Goal: Task Accomplishment & Management: Manage account settings

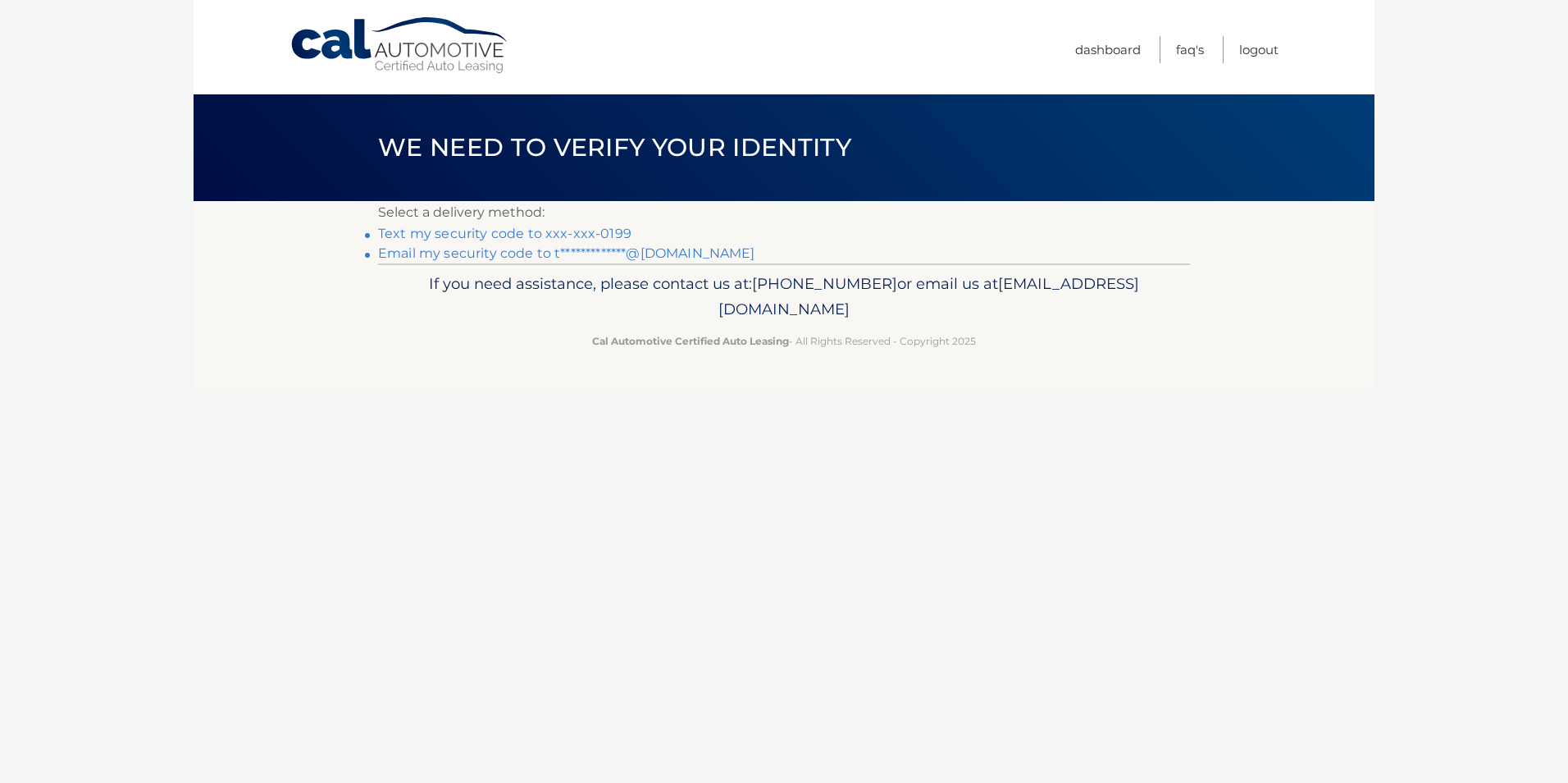
click at [562, 229] on link "Text my security code to xxx-xxx-0199" at bounding box center [505, 233] width 253 height 16
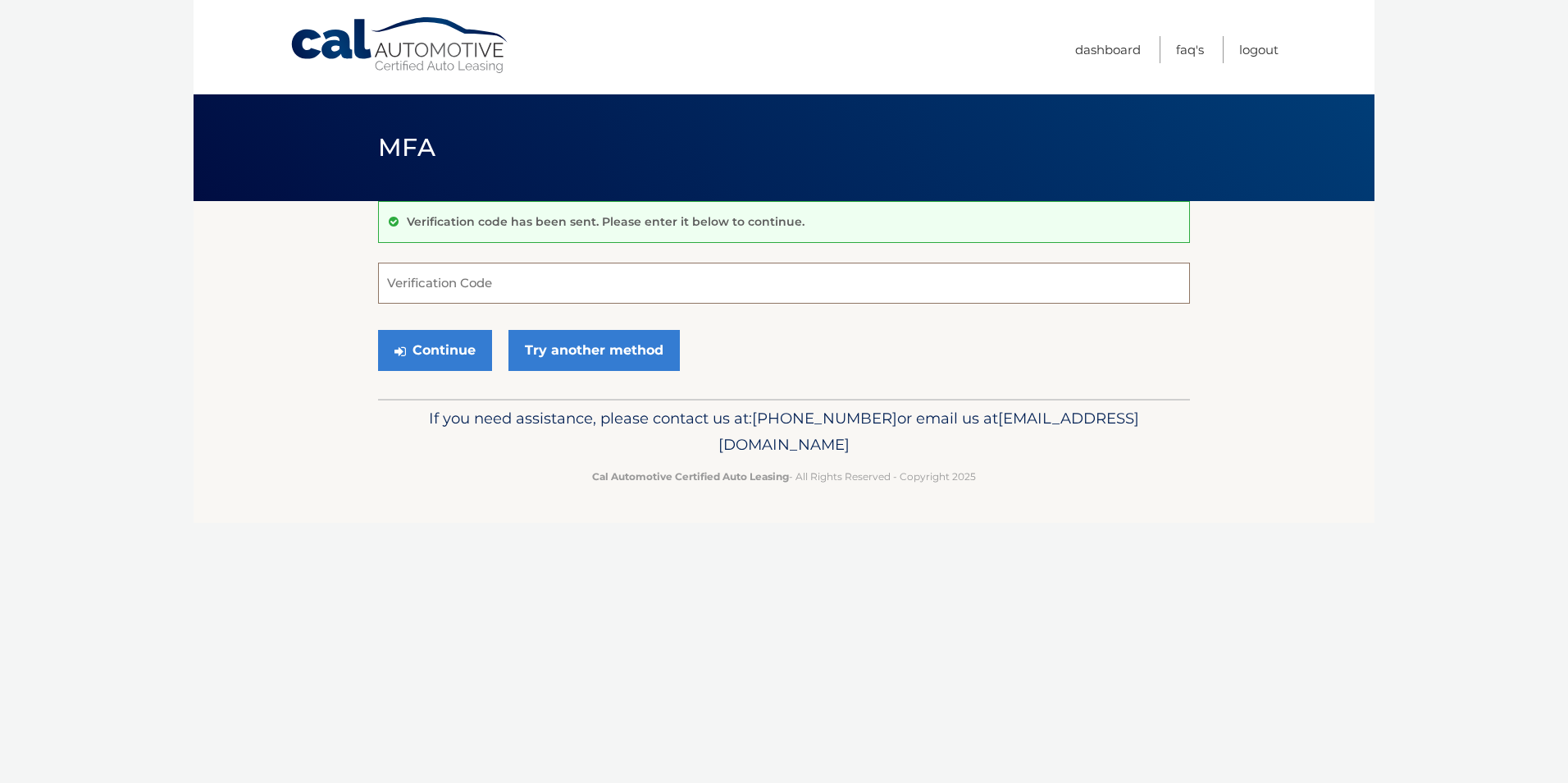
click at [478, 276] on input "Verification Code" at bounding box center [784, 283] width 812 height 41
type input "518503"
click at [439, 359] on button "Continue" at bounding box center [435, 350] width 114 height 41
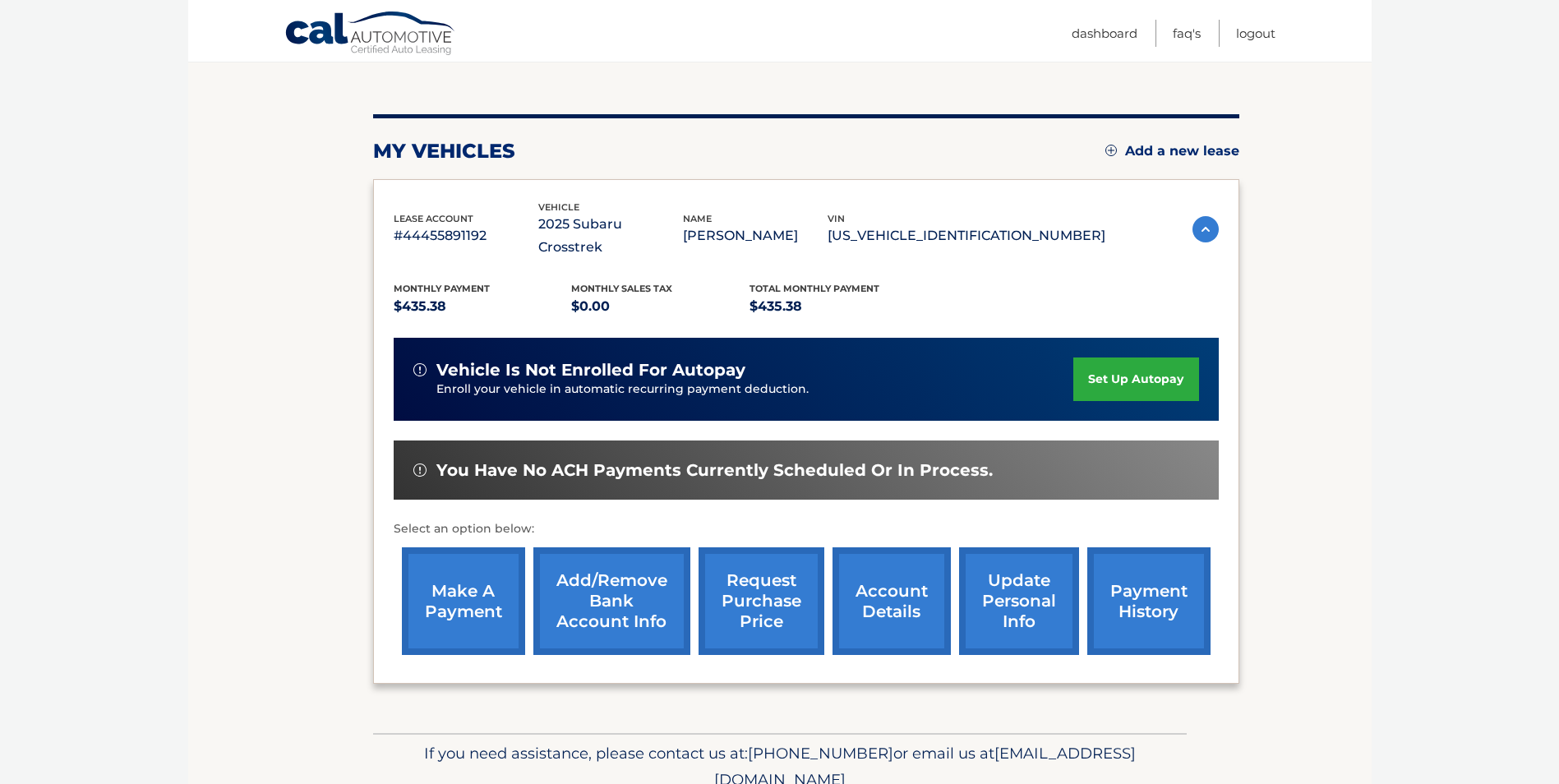
scroll to position [164, 0]
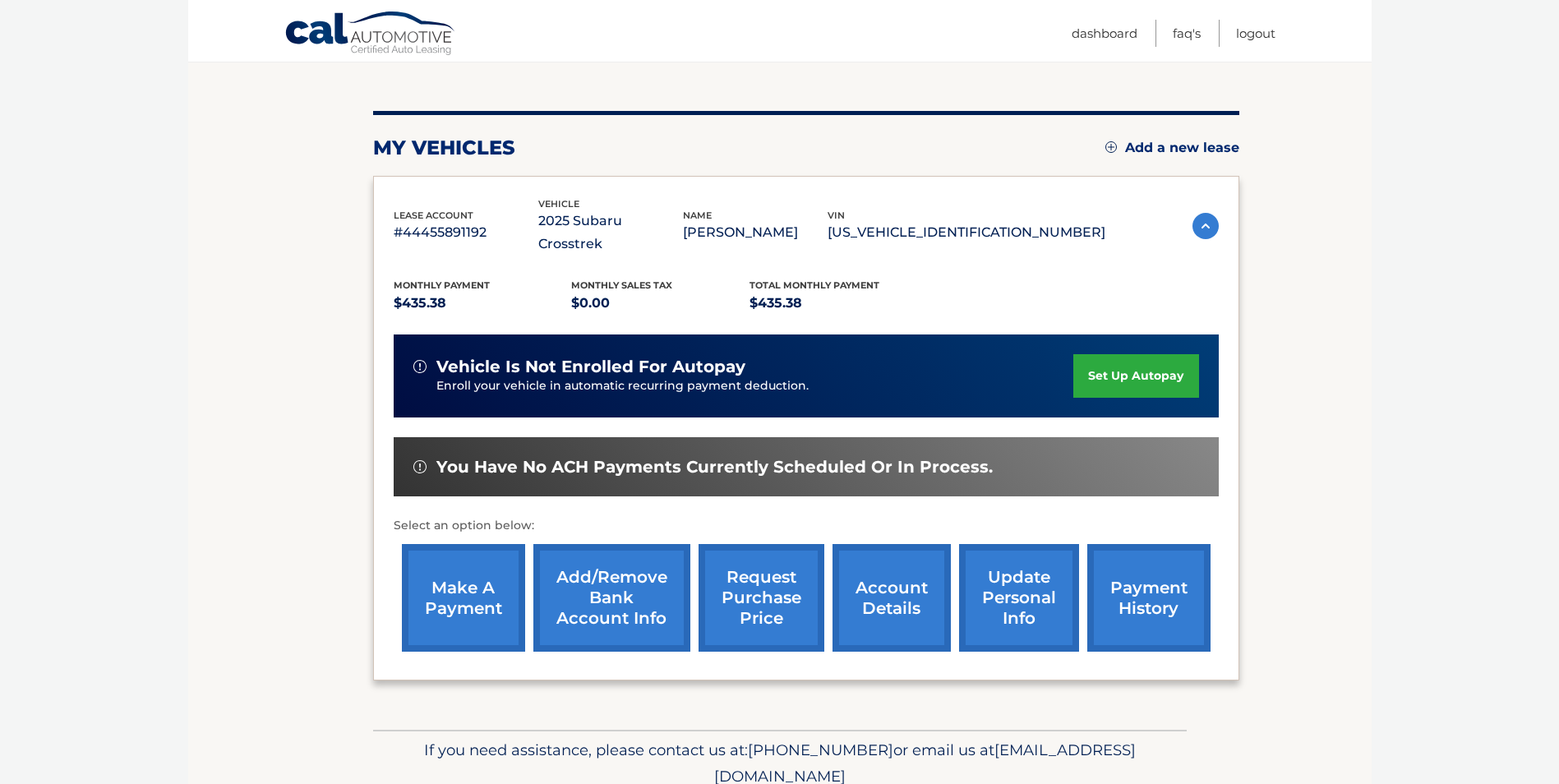
click at [492, 562] on link "make a payment" at bounding box center [464, 597] width 124 height 108
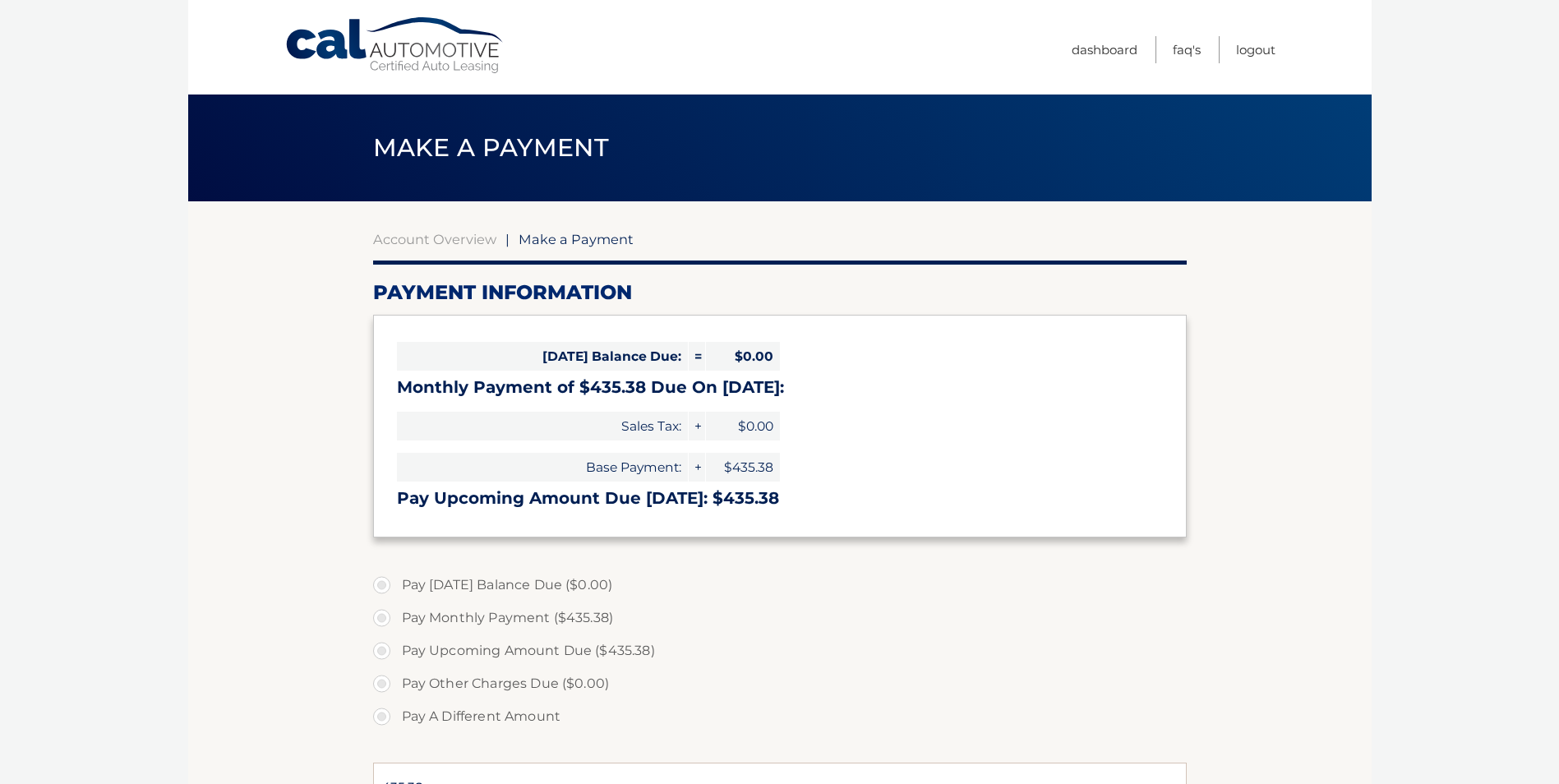
select select "YTQwNDFmMTYtNzI4OS00YjkyLWE3YWYtOGJiMGE5MmI0N2Zi"
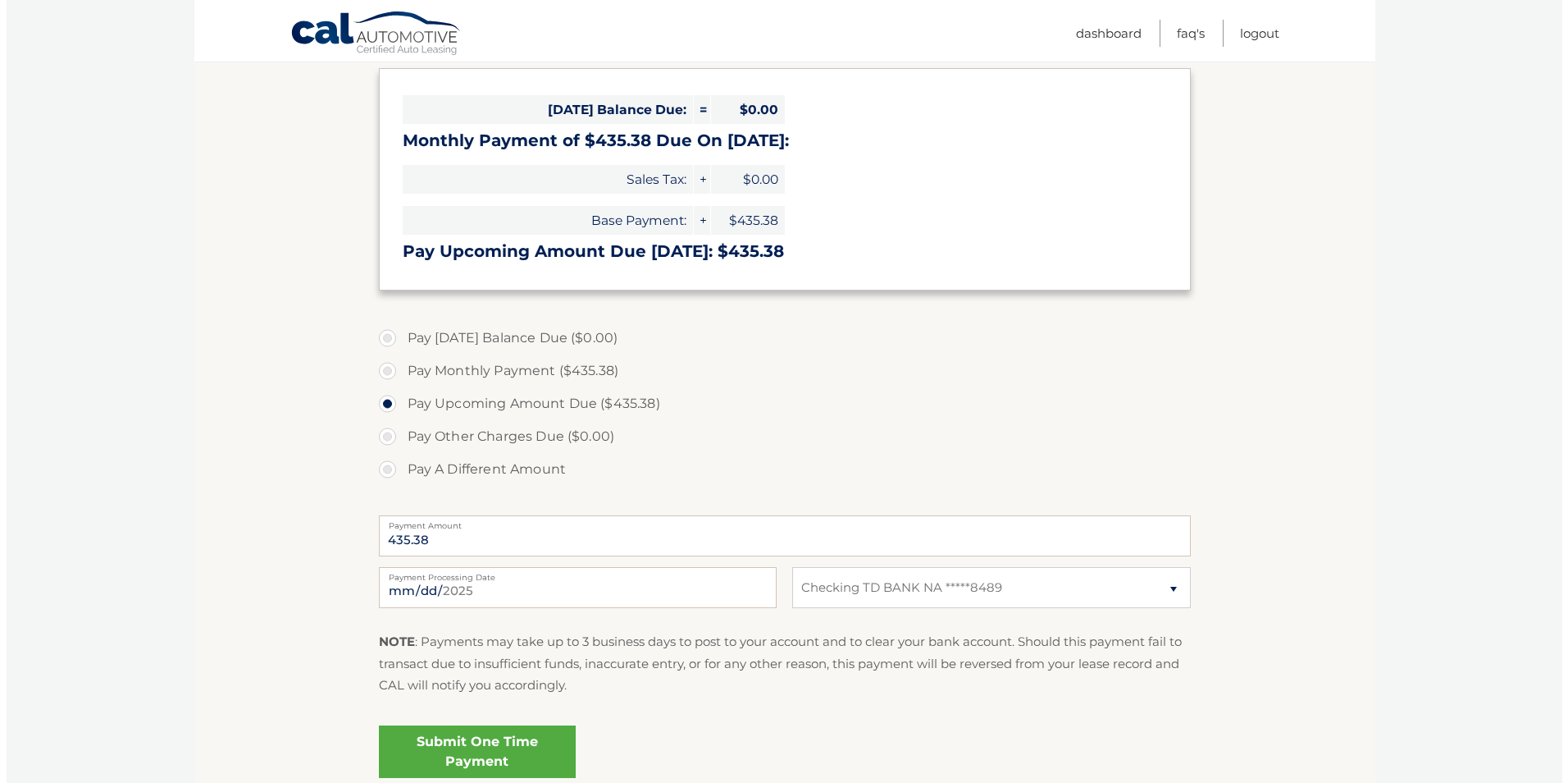
scroll to position [328, 0]
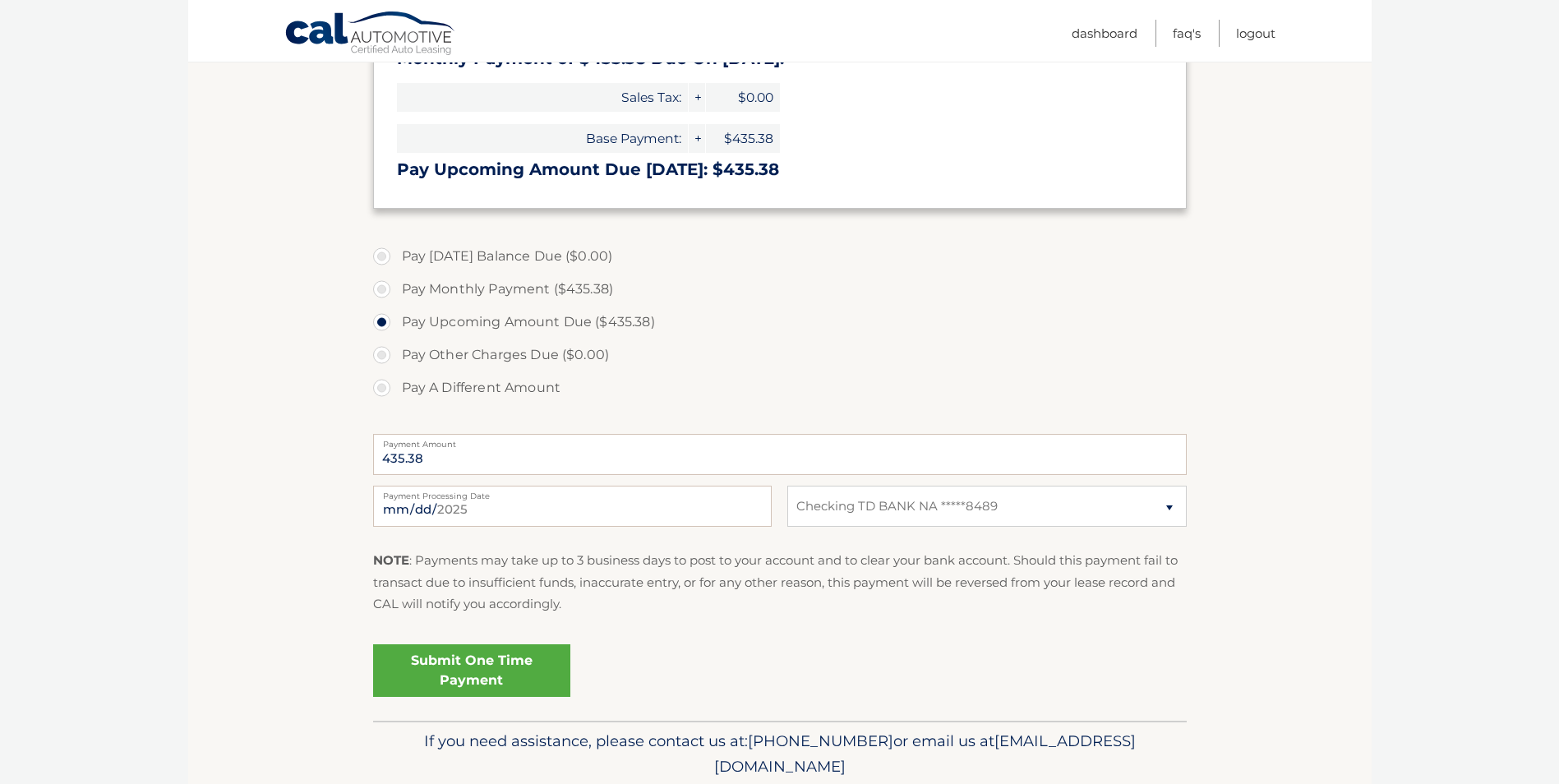
click at [536, 670] on link "Submit One Time Payment" at bounding box center [471, 670] width 197 height 53
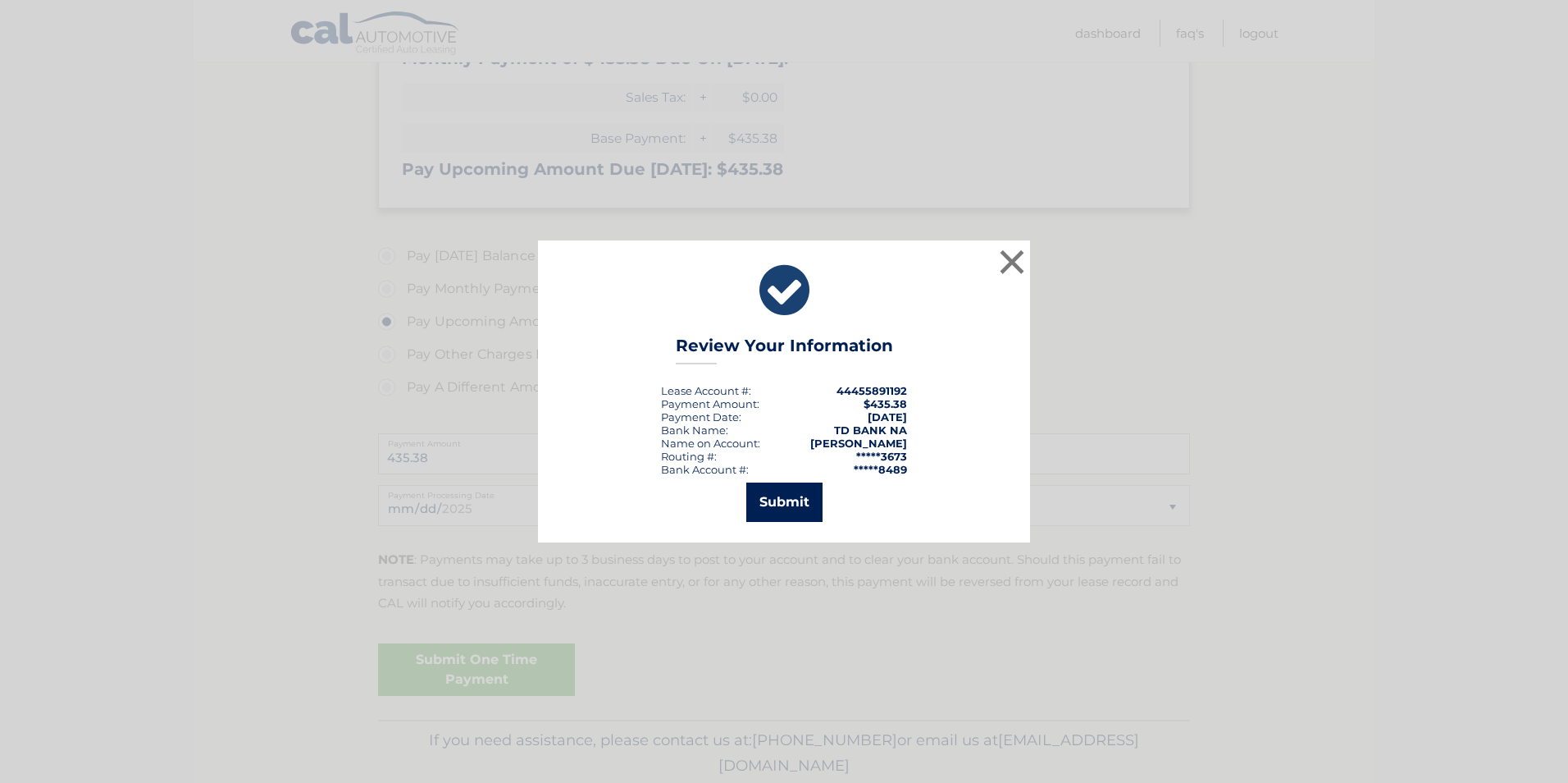
click at [776, 503] on button "Submit" at bounding box center [784, 503] width 76 height 39
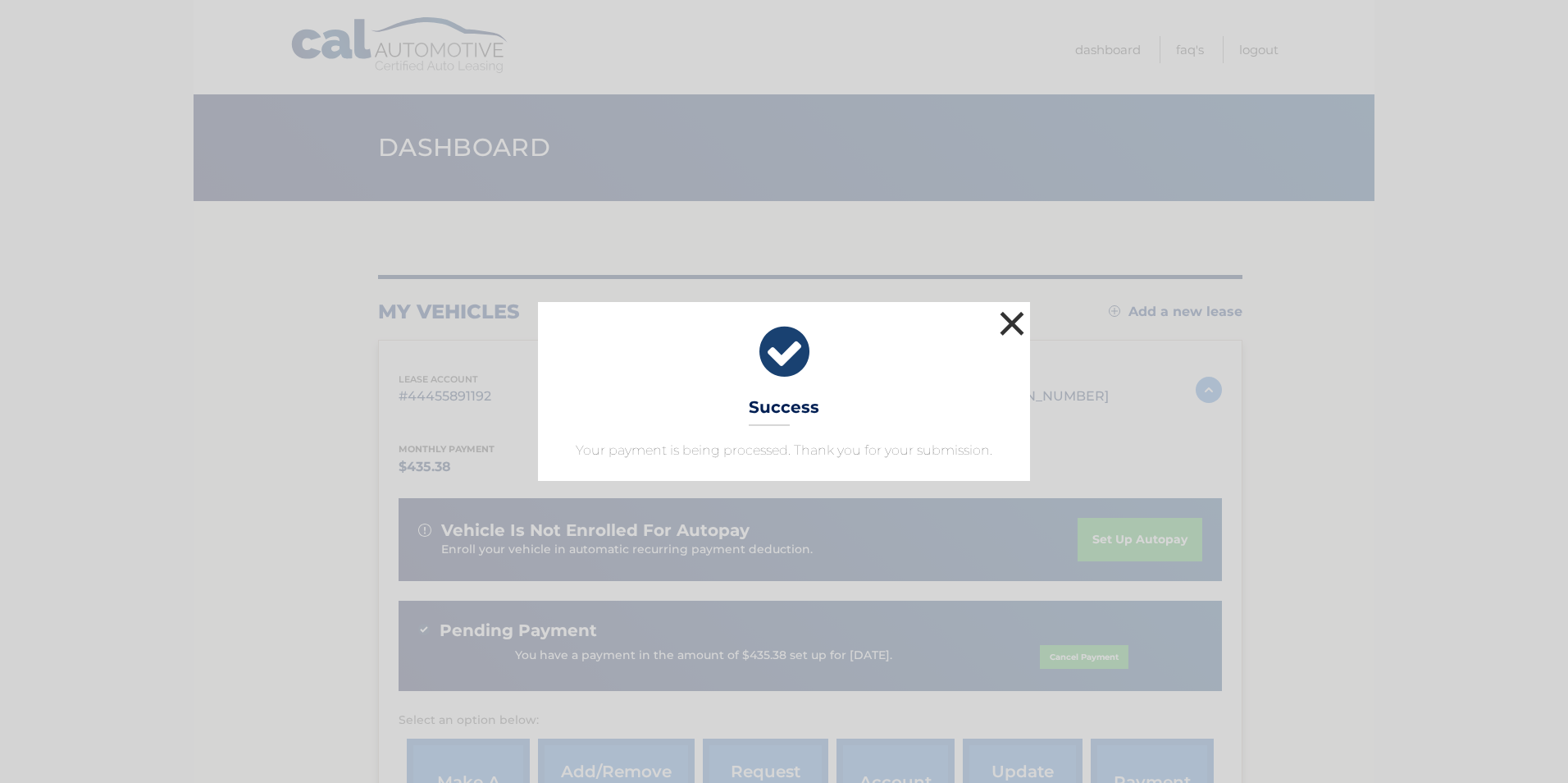
click at [1019, 327] on button "×" at bounding box center [1012, 323] width 33 height 33
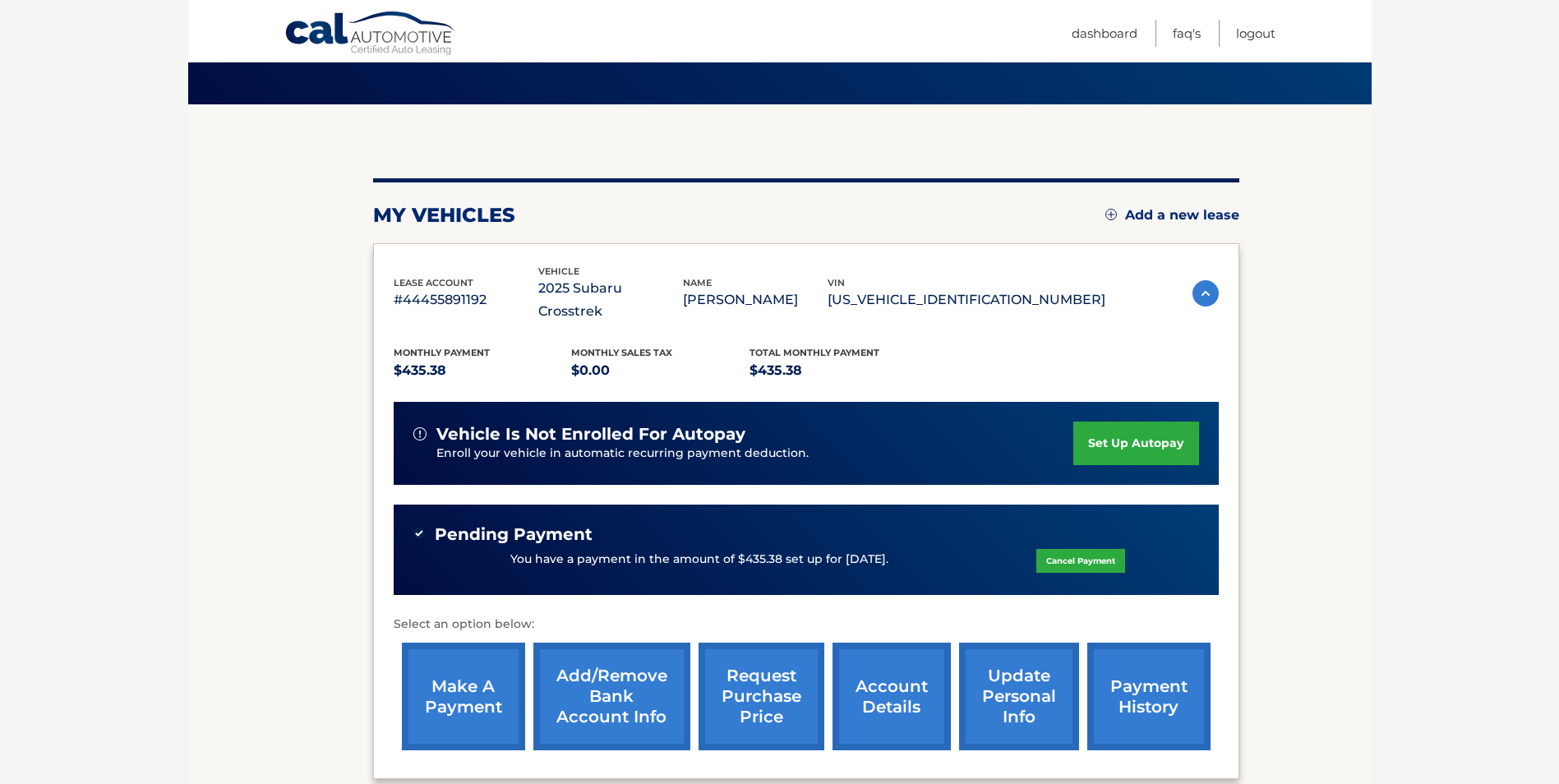
scroll to position [243, 0]
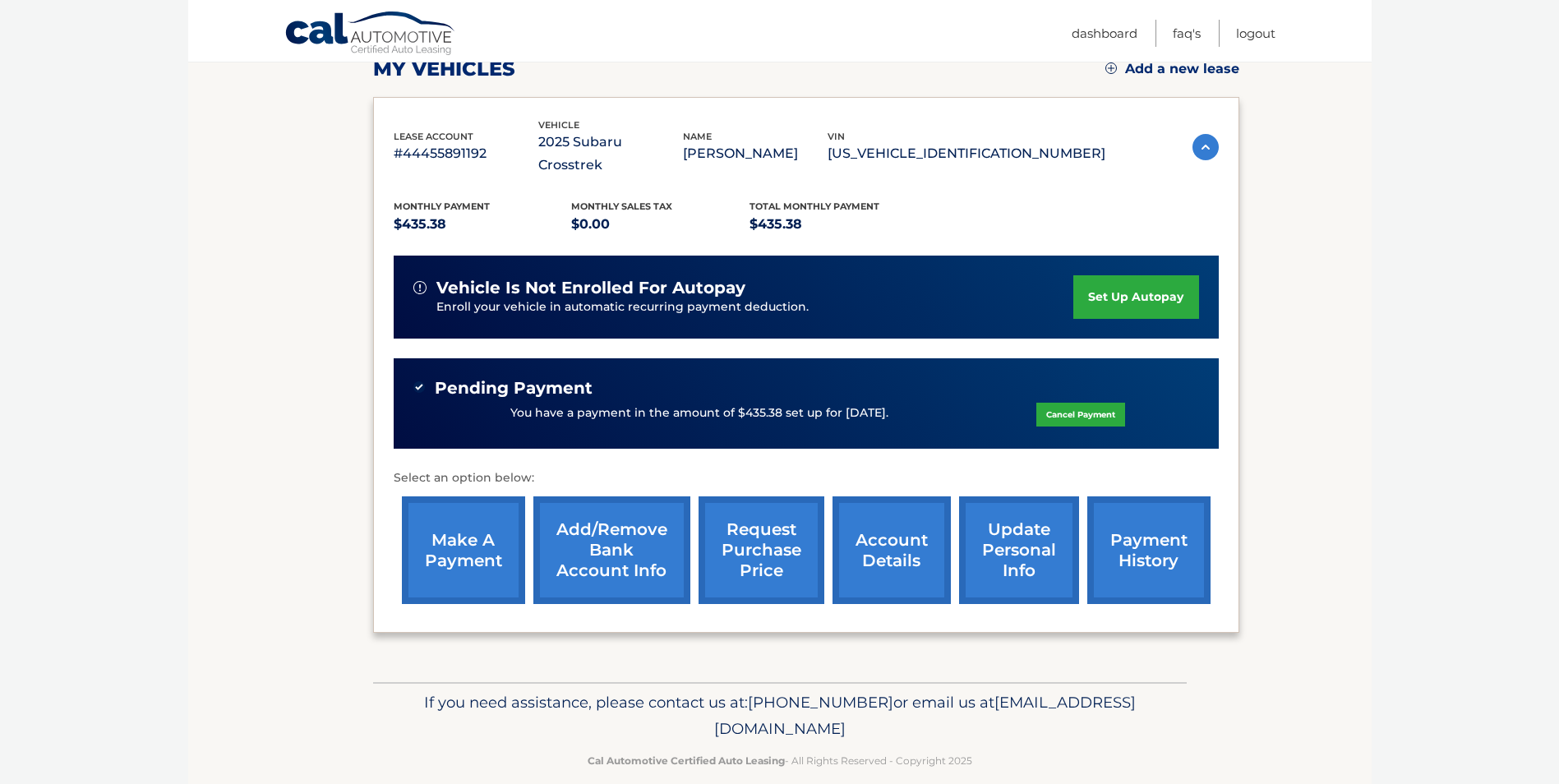
click at [1181, 537] on link "payment history" at bounding box center [1149, 549] width 124 height 108
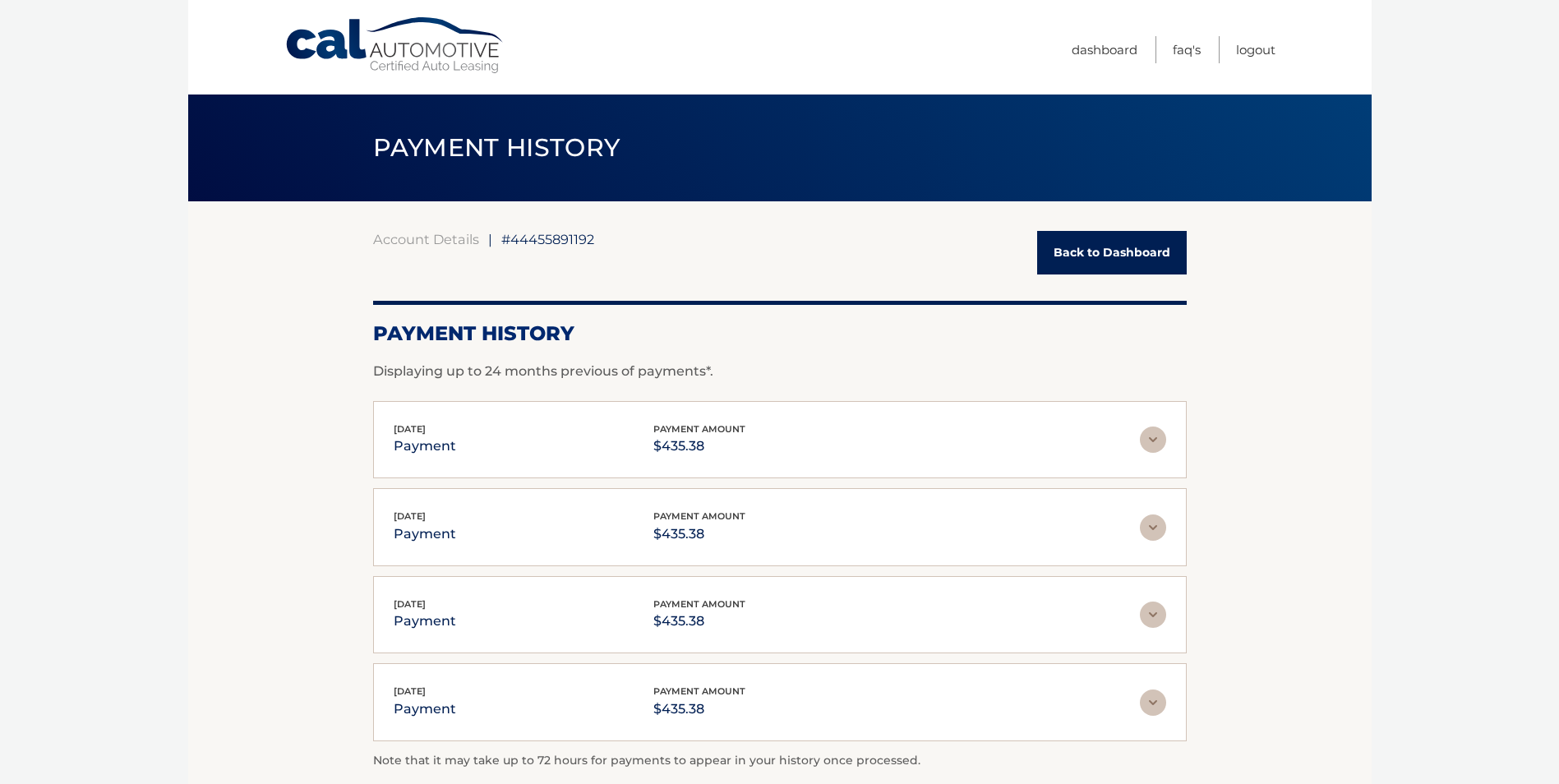
click at [1073, 265] on link "Back to Dashboard" at bounding box center [1112, 252] width 150 height 44
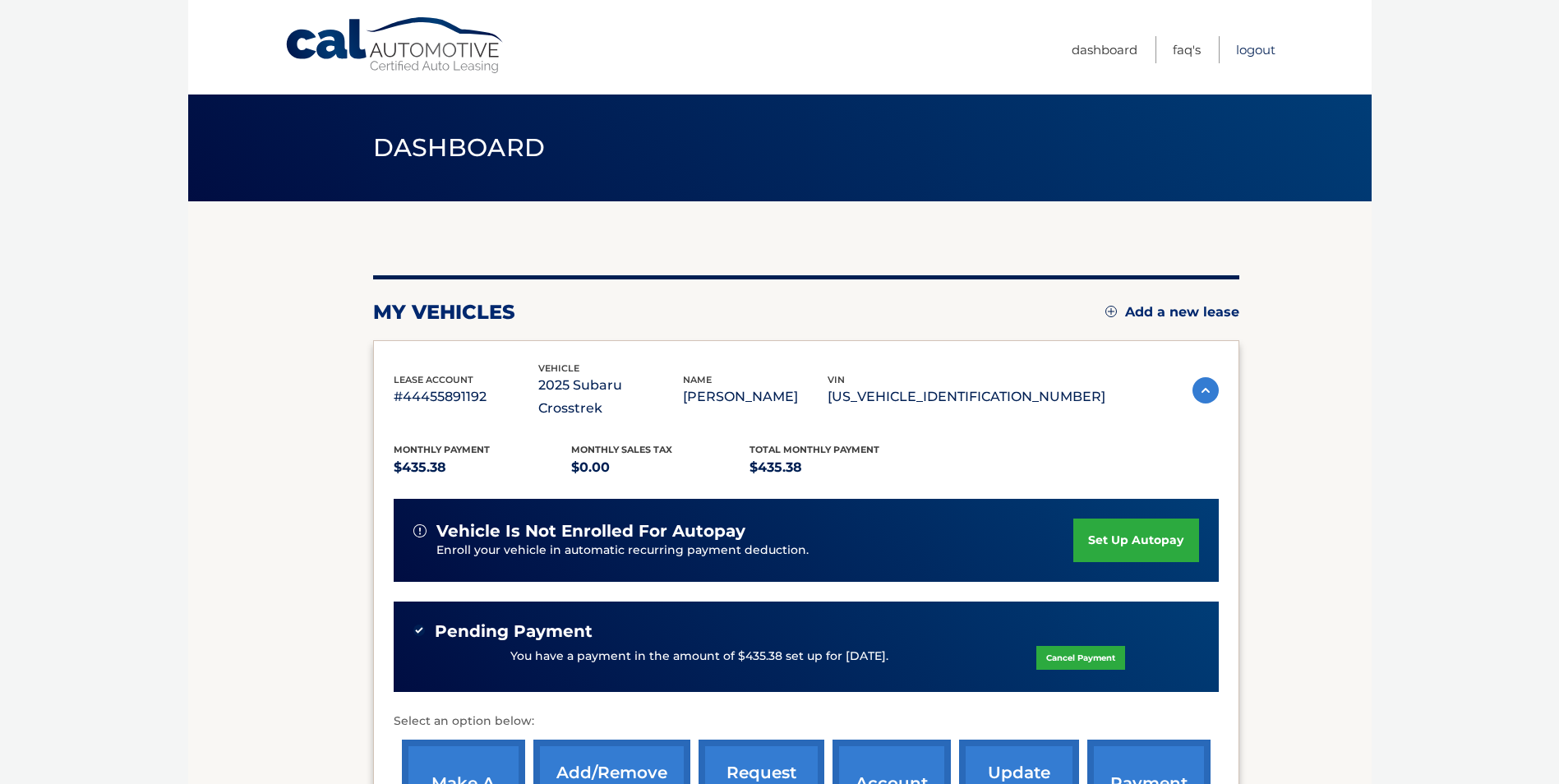
click at [1256, 46] on link "Logout" at bounding box center [1256, 49] width 40 height 27
